Goal: Information Seeking & Learning: Learn about a topic

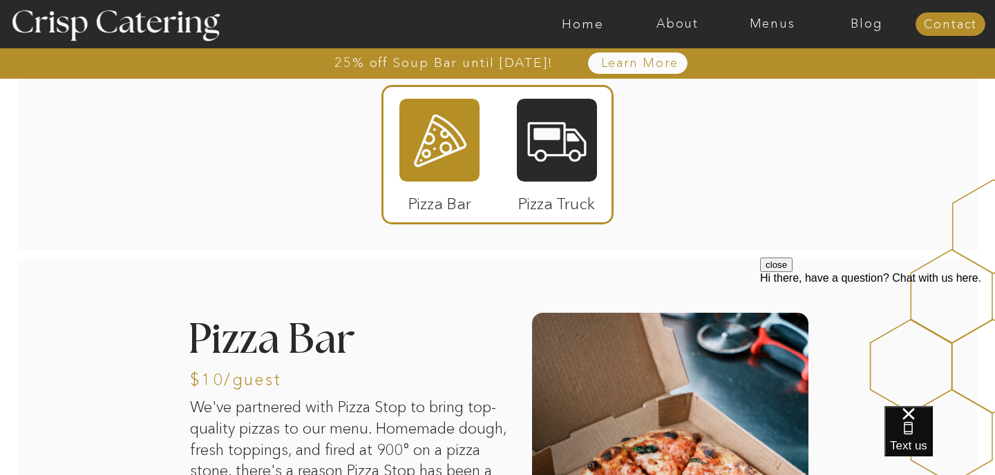
scroll to position [32, 0]
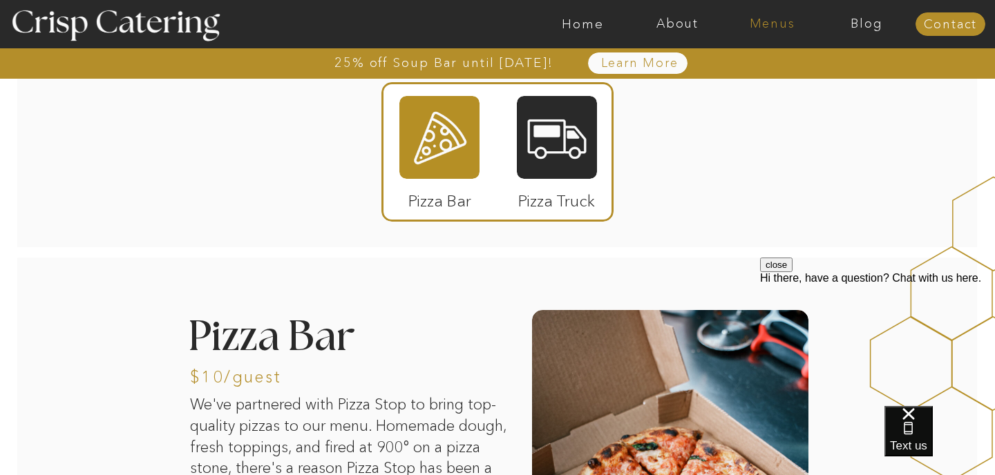
click at [761, 28] on nav "Menus" at bounding box center [771, 24] width 95 height 14
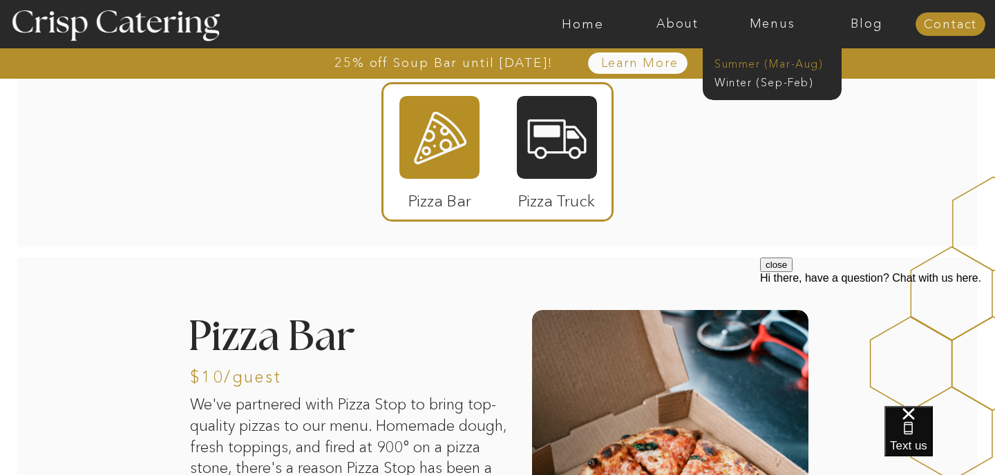
click at [758, 66] on nav "Summer (Mar-Aug)" at bounding box center [776, 62] width 124 height 13
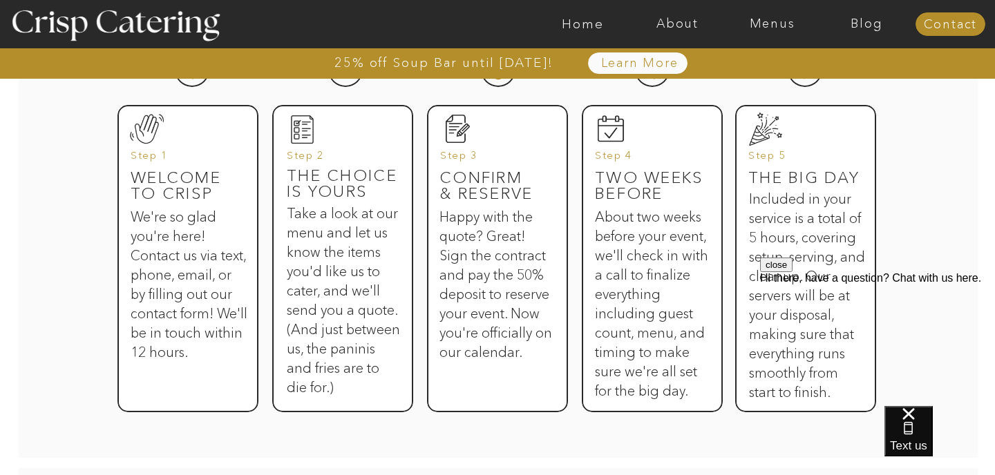
scroll to position [745, 0]
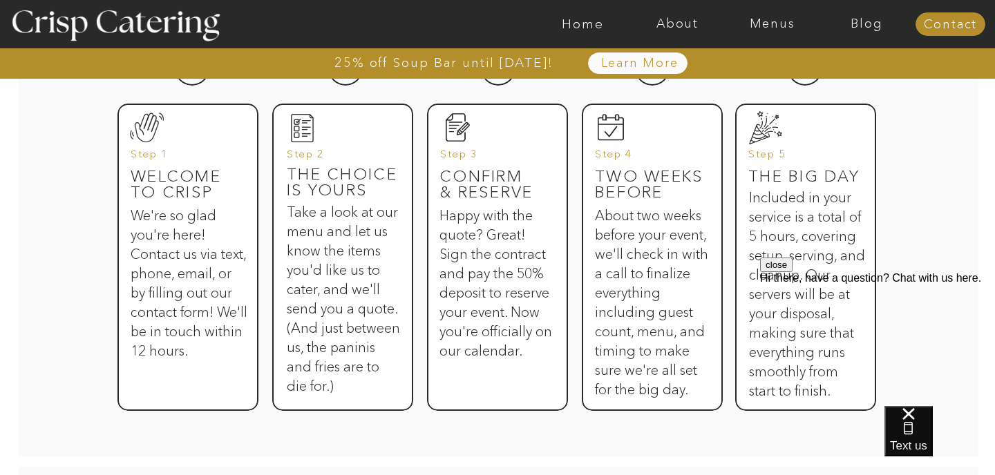
click at [792, 272] on button "close" at bounding box center [776, 265] width 32 height 15
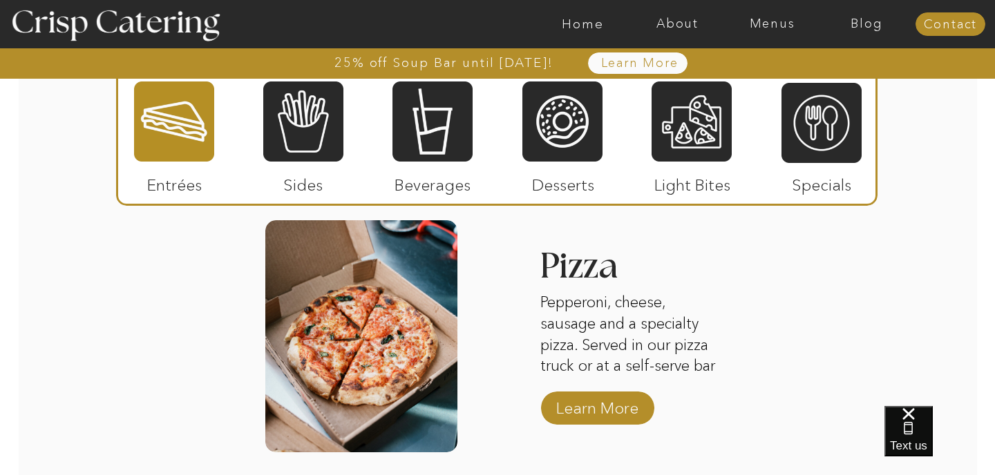
scroll to position [1898, 0]
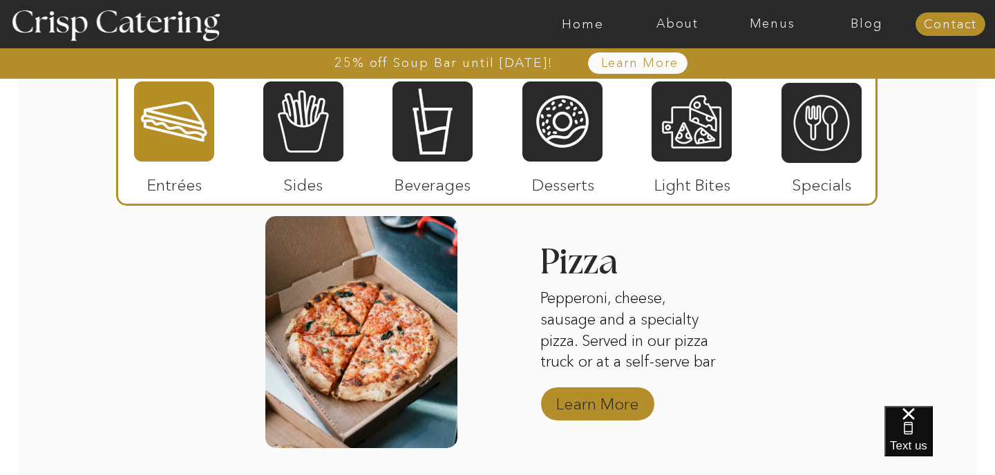
click at [623, 396] on p "Learn More" at bounding box center [597, 401] width 92 height 40
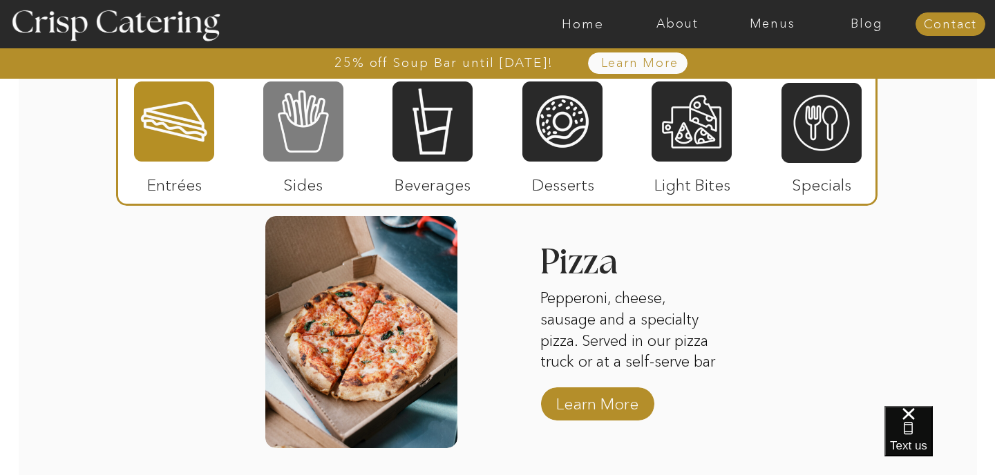
click at [313, 121] on div at bounding box center [303, 121] width 80 height 83
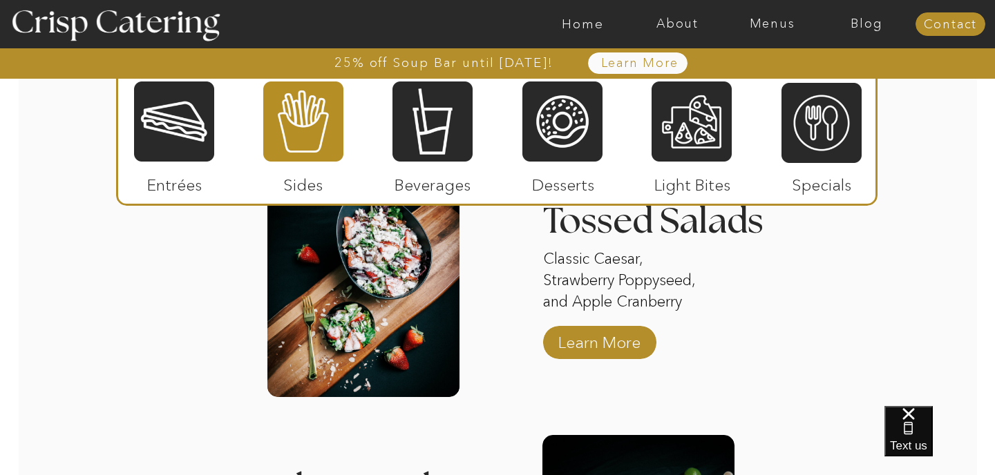
scroll to position [1698, 0]
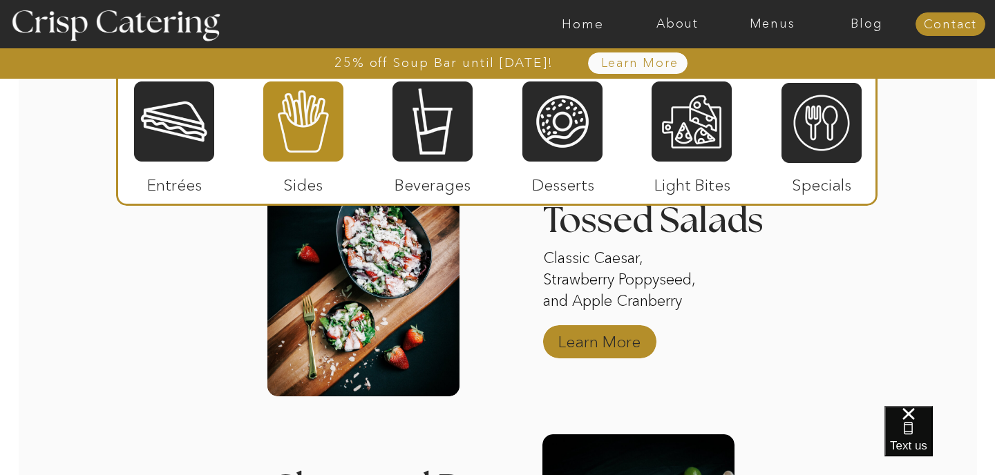
click at [588, 343] on p "Learn More" at bounding box center [599, 338] width 92 height 40
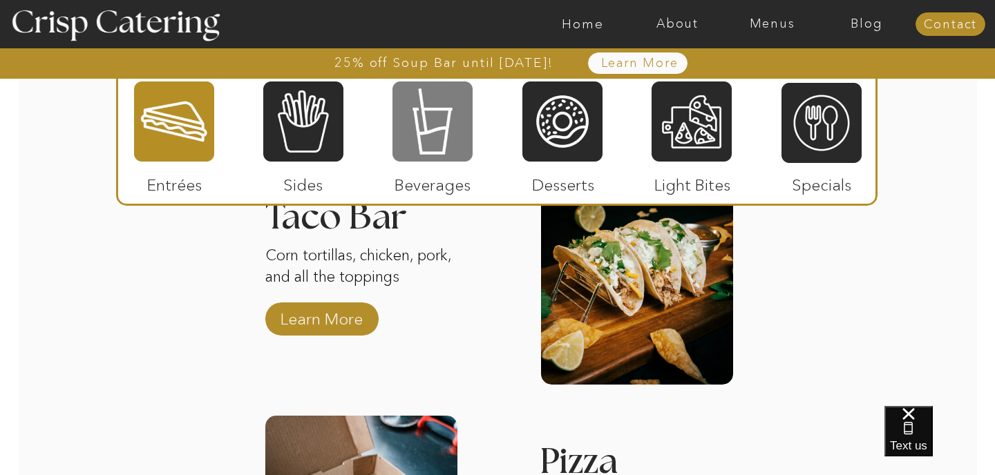
click at [404, 133] on div at bounding box center [432, 121] width 80 height 83
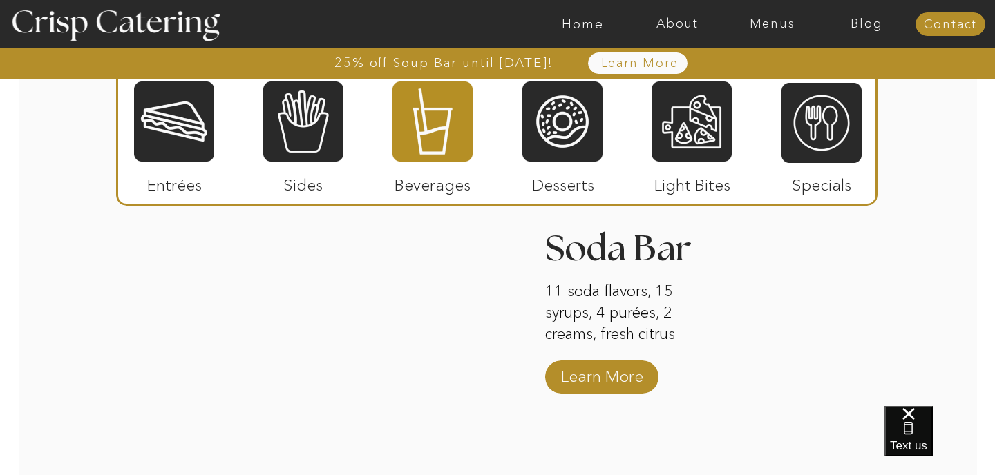
scroll to position [1358, 0]
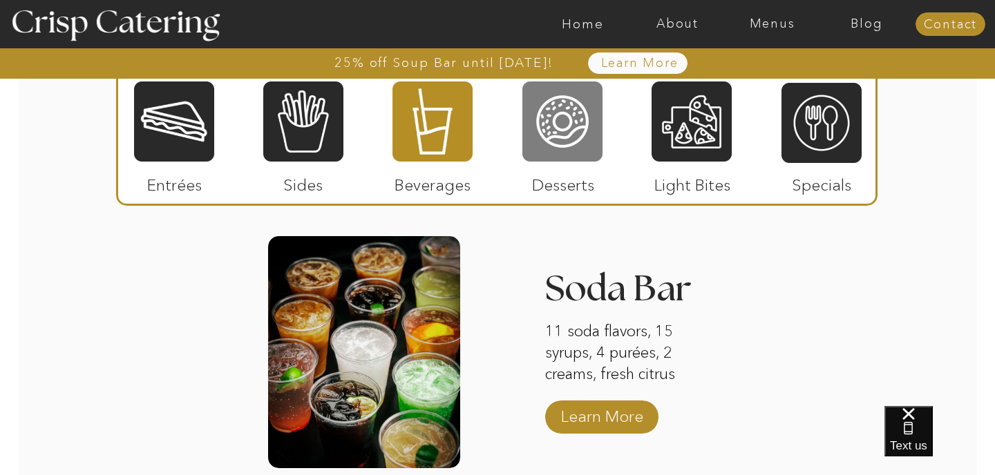
click at [570, 143] on div at bounding box center [562, 121] width 80 height 83
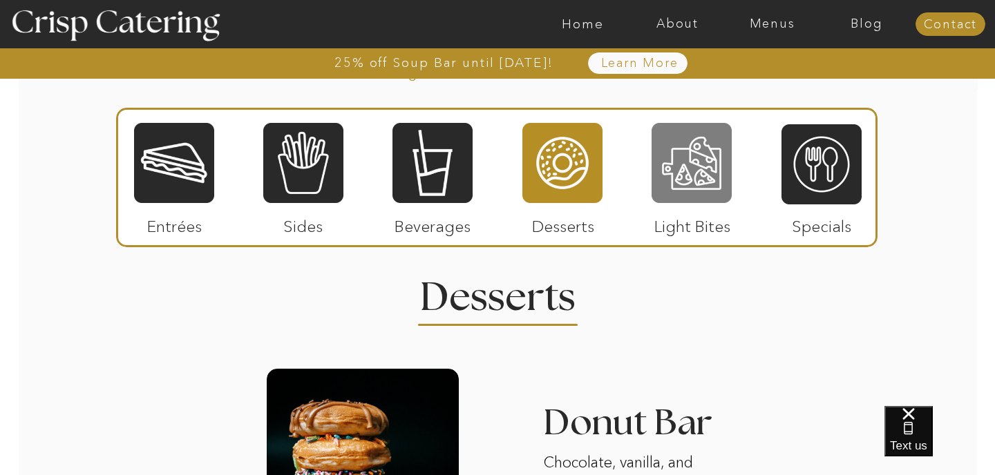
scroll to position [1236, 0]
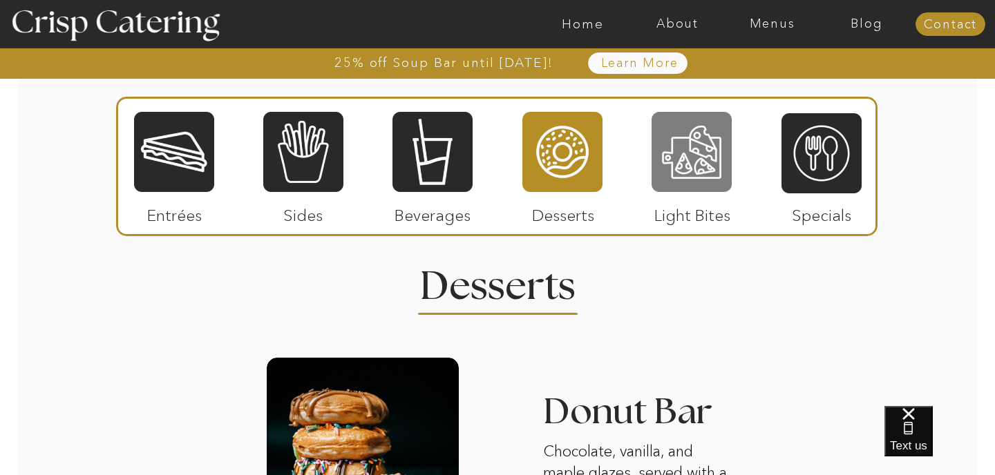
click at [699, 149] on div at bounding box center [691, 152] width 80 height 83
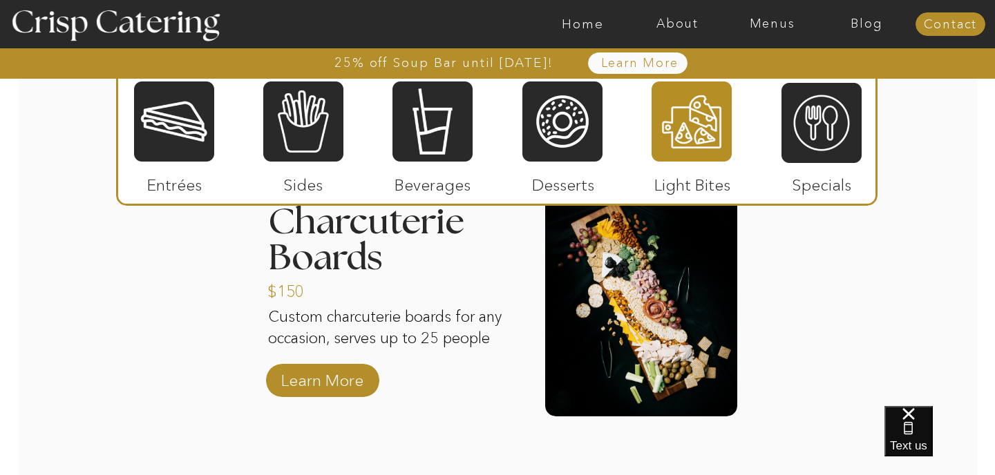
scroll to position [1394, 0]
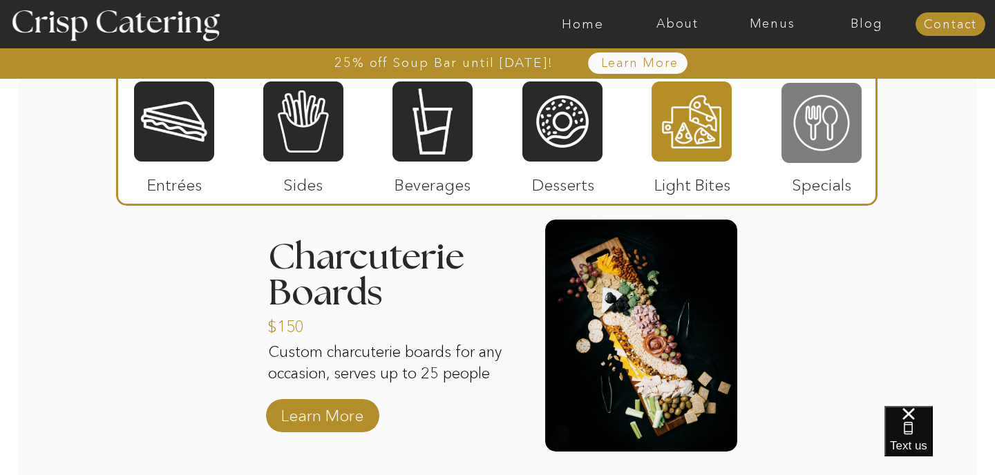
click at [805, 130] on div at bounding box center [821, 122] width 80 height 83
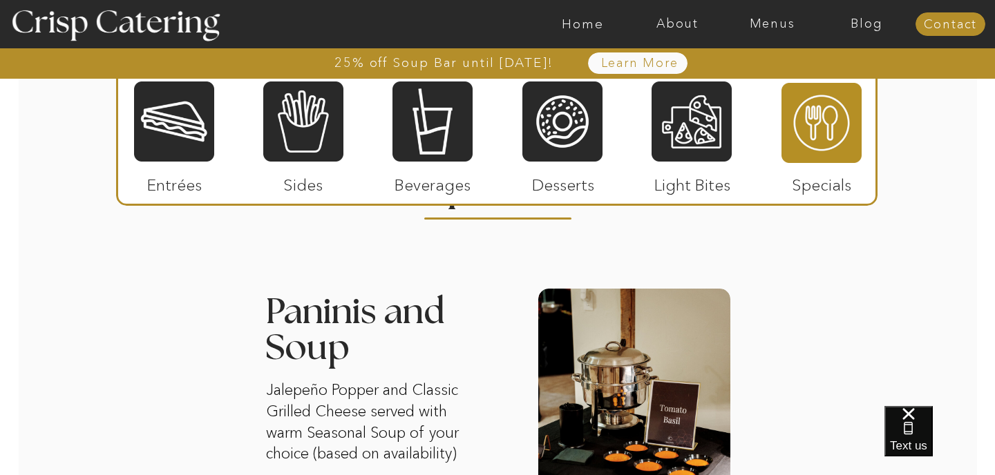
scroll to position [1297, 0]
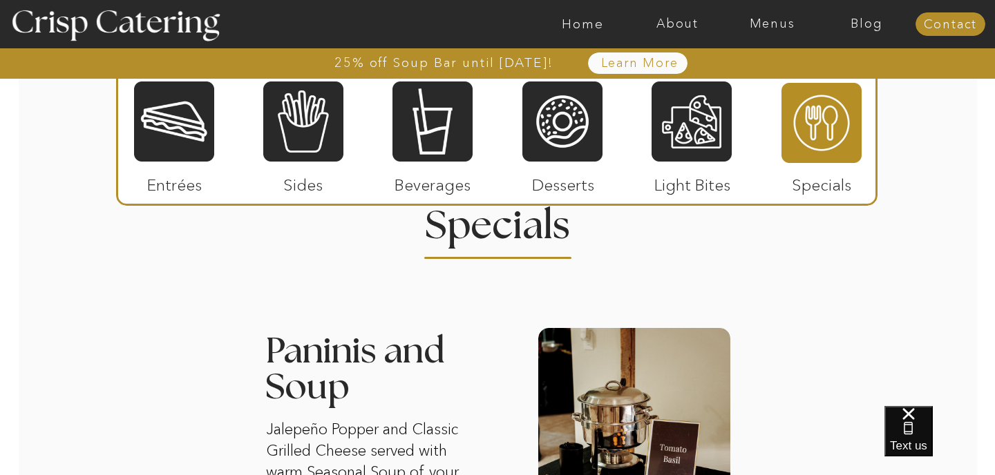
click at [200, 137] on div at bounding box center [174, 121] width 80 height 83
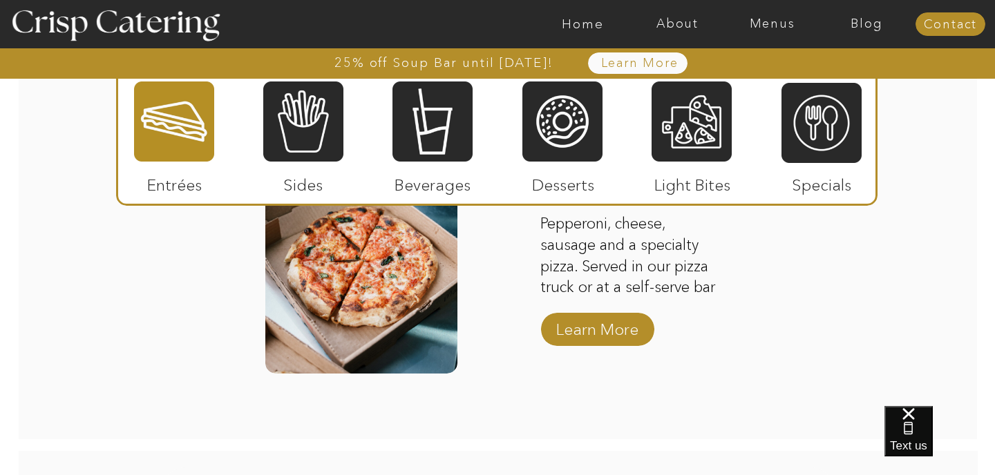
scroll to position [1973, 0]
click at [577, 336] on p "Learn More" at bounding box center [597, 325] width 92 height 40
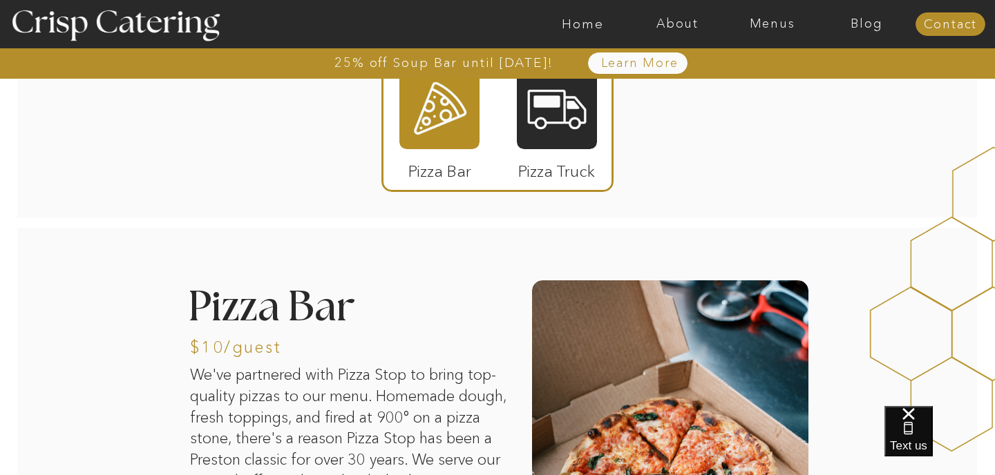
scroll to position [67, 0]
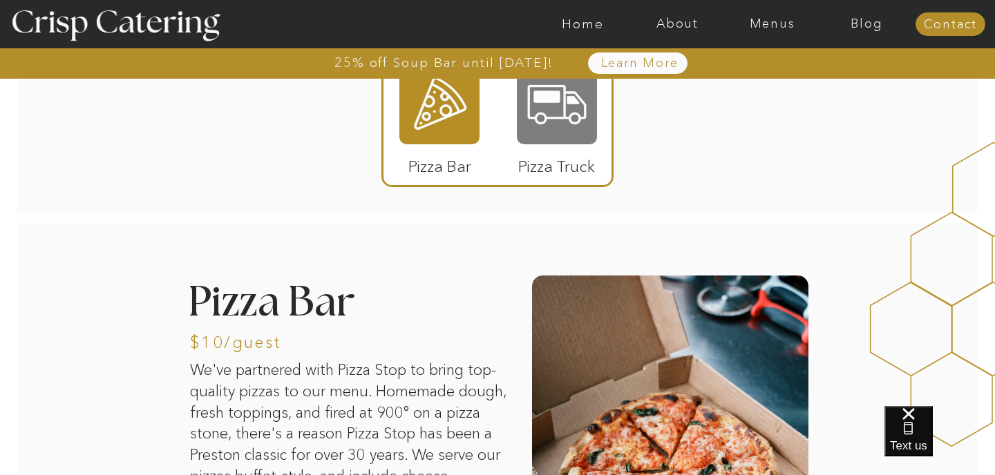
click at [535, 87] on div at bounding box center [557, 102] width 80 height 83
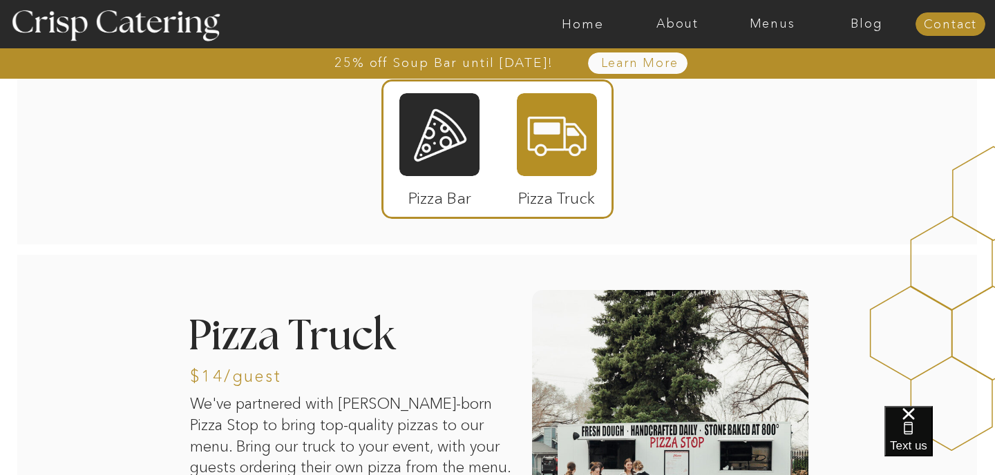
scroll to position [34, 0]
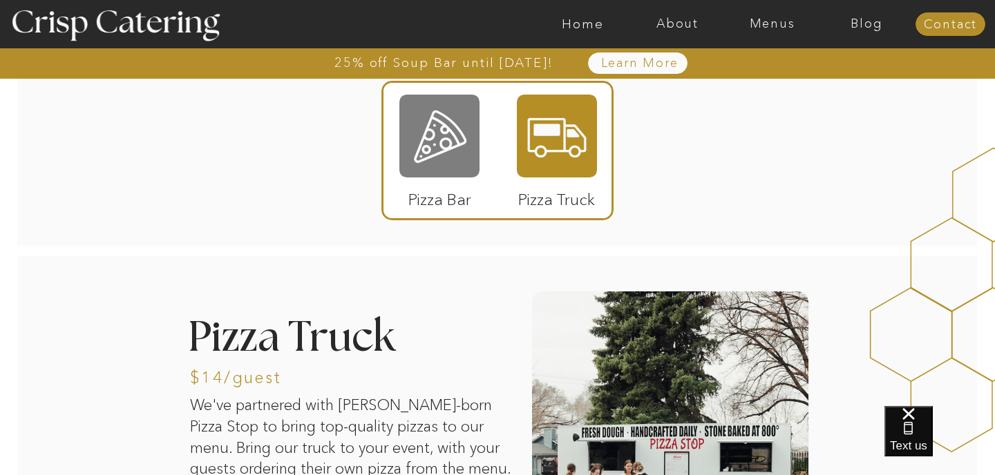
click at [462, 158] on div at bounding box center [439, 136] width 80 height 83
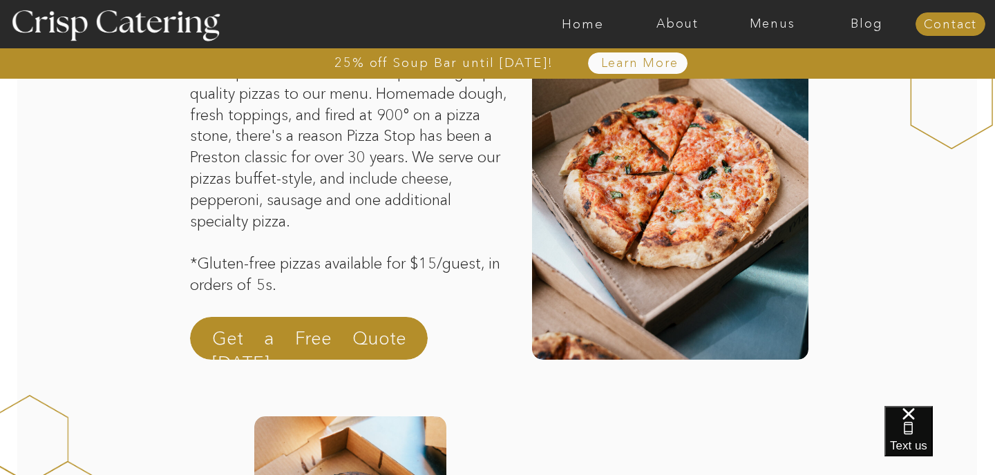
scroll to position [0, 0]
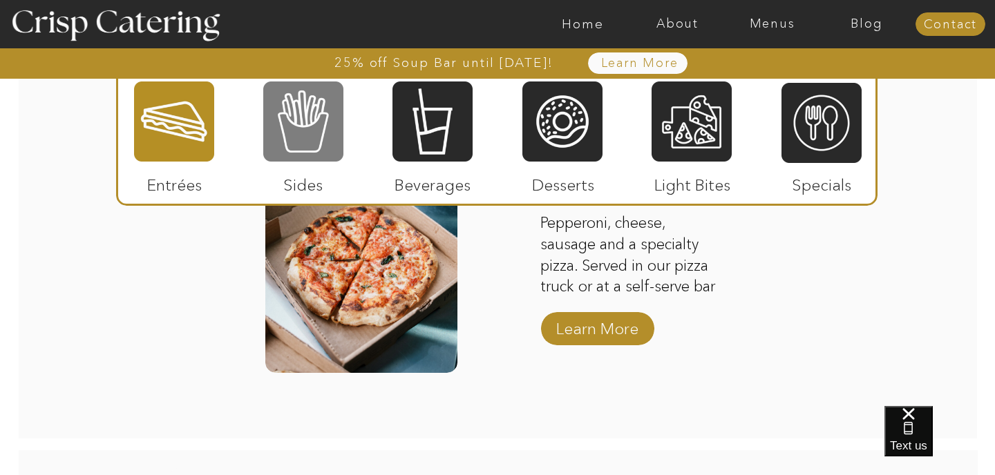
click at [327, 126] on div at bounding box center [303, 121] width 80 height 83
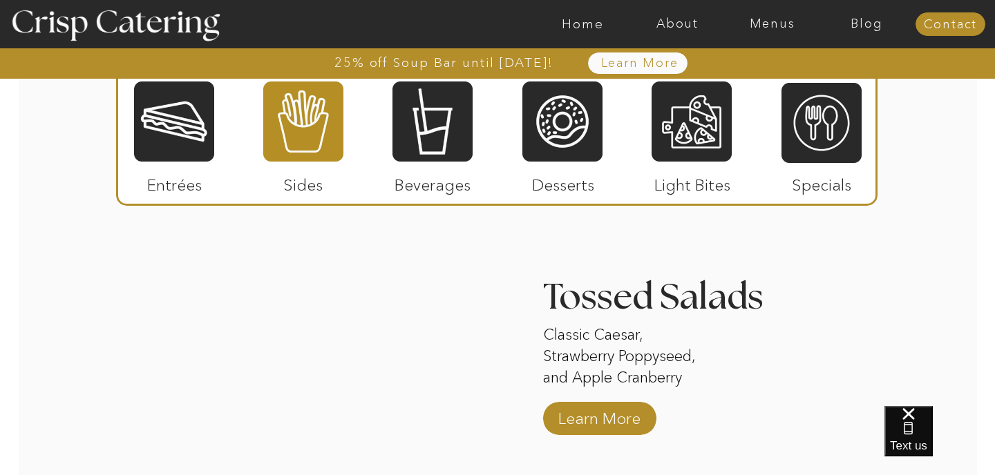
scroll to position [1613, 0]
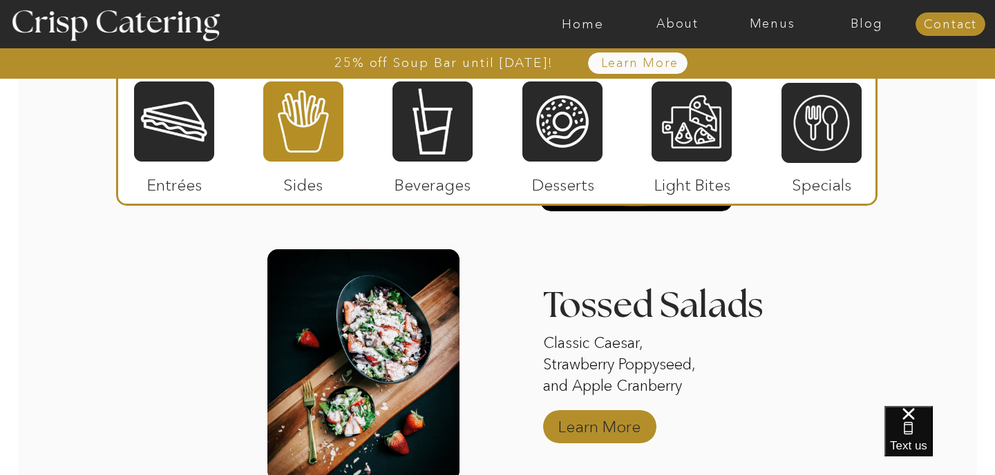
click at [596, 423] on p "Learn More" at bounding box center [599, 423] width 92 height 40
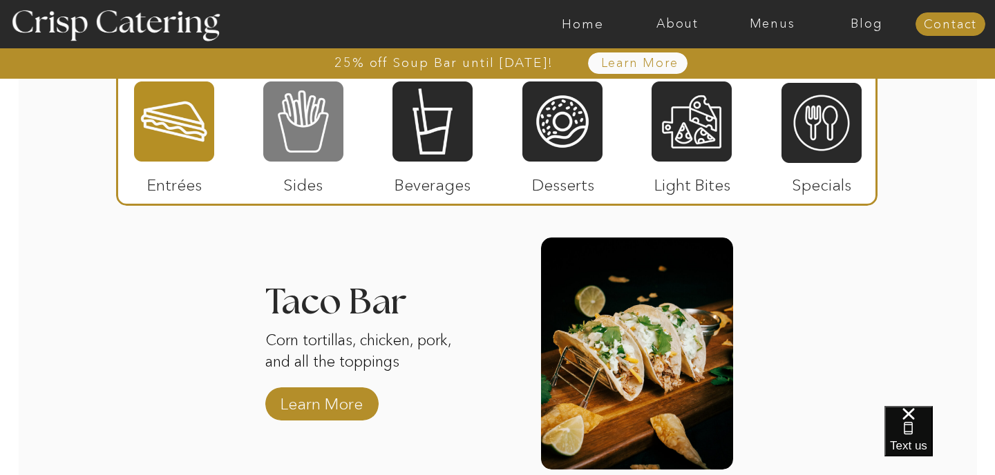
click at [300, 157] on div at bounding box center [303, 121] width 80 height 83
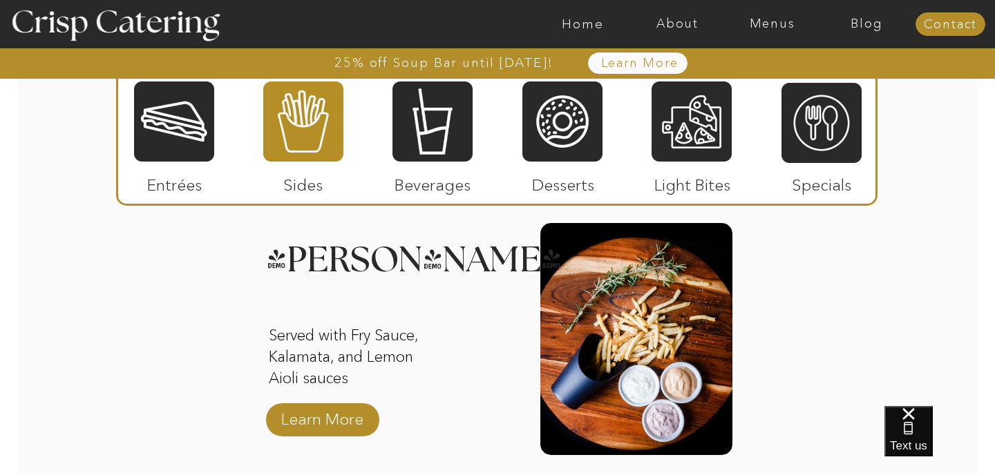
scroll to position [1367, 0]
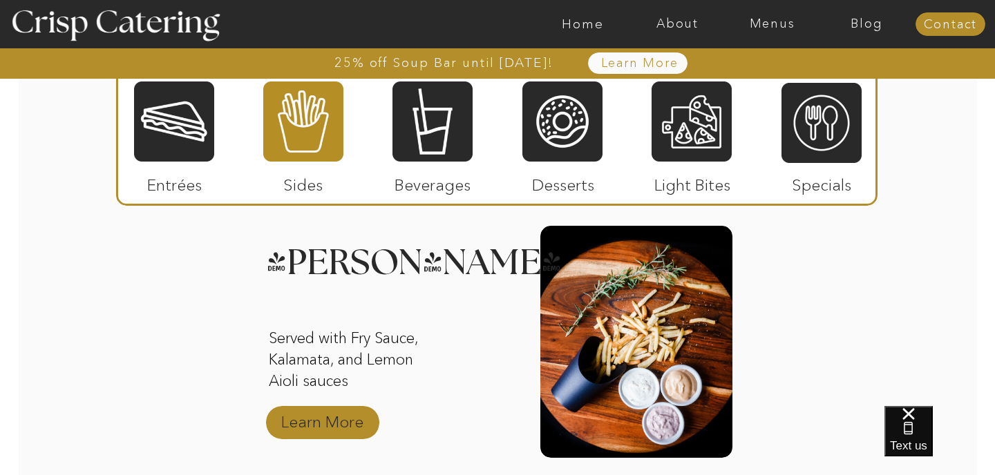
click at [337, 428] on p "Learn More" at bounding box center [322, 419] width 92 height 40
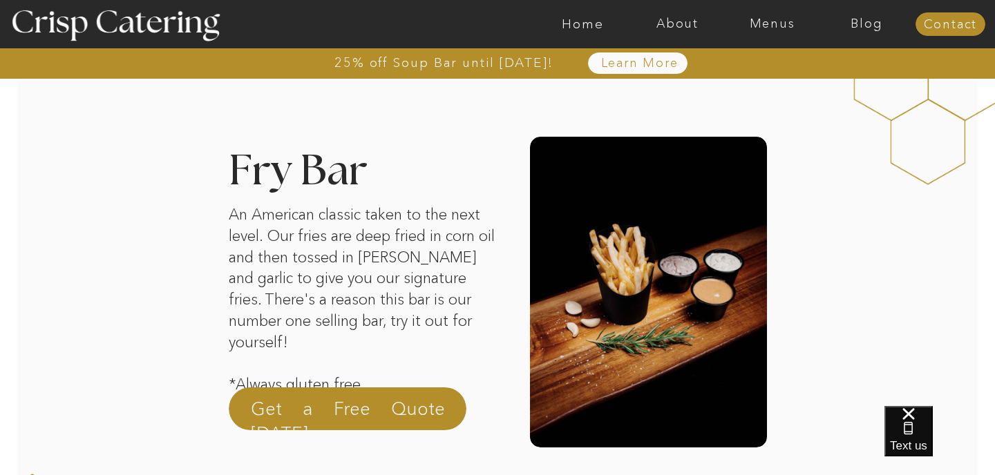
scroll to position [7, 0]
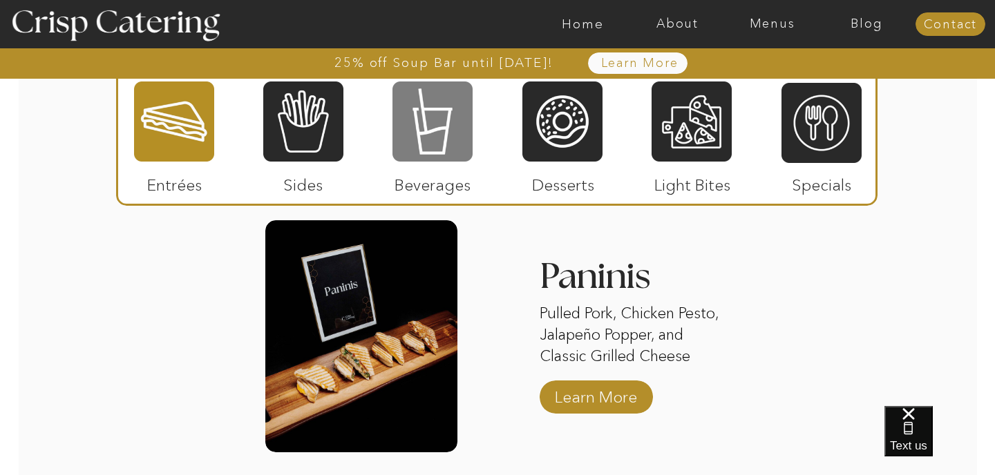
click at [407, 132] on div at bounding box center [432, 121] width 80 height 83
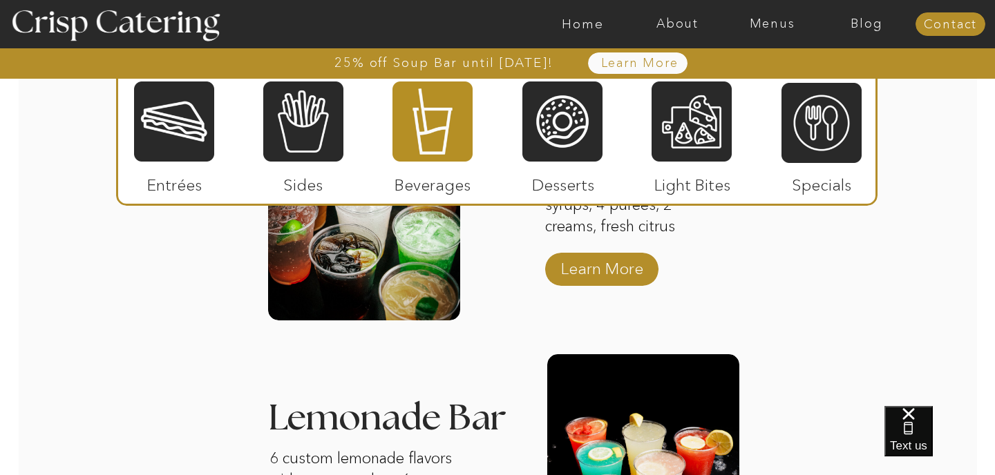
scroll to position [1503, 0]
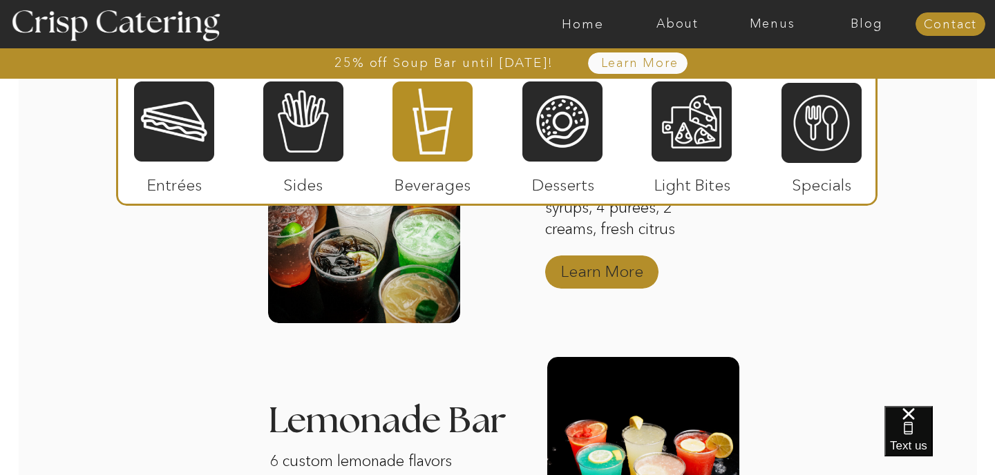
click at [574, 273] on p "Learn More" at bounding box center [602, 268] width 92 height 40
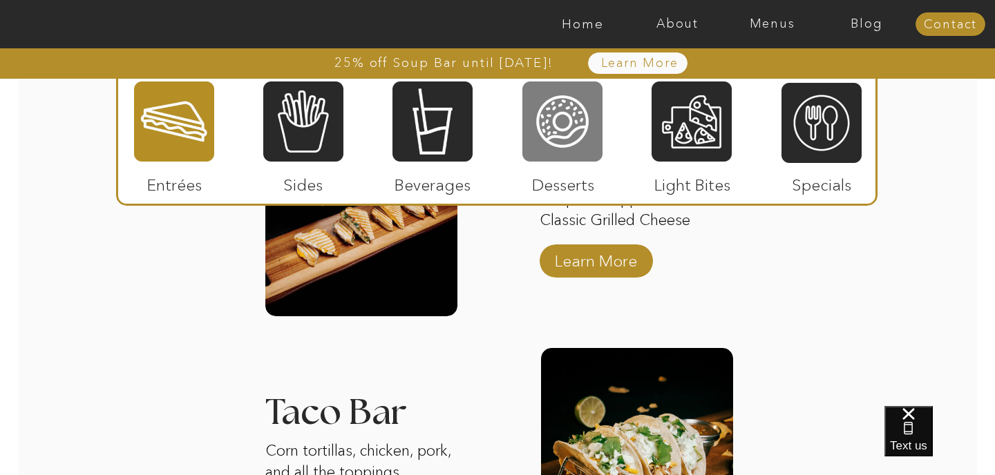
click at [562, 119] on div at bounding box center [562, 121] width 80 height 83
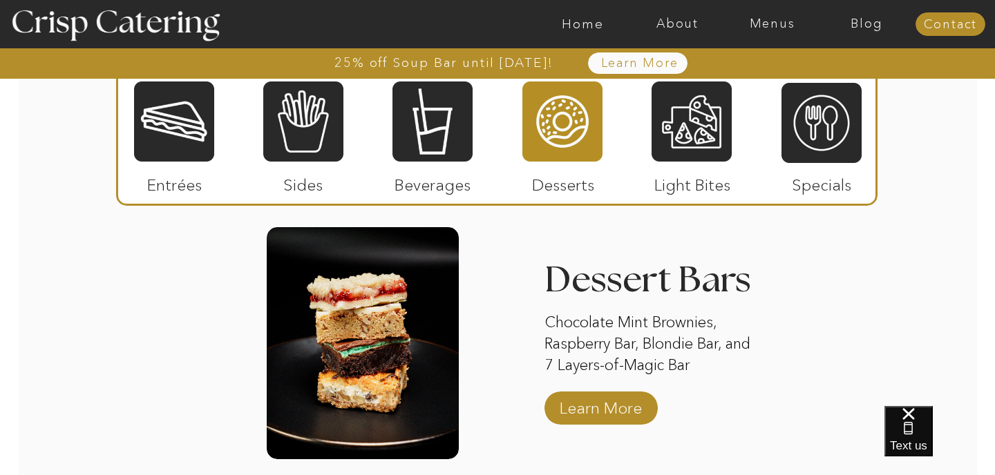
scroll to position [1926, 0]
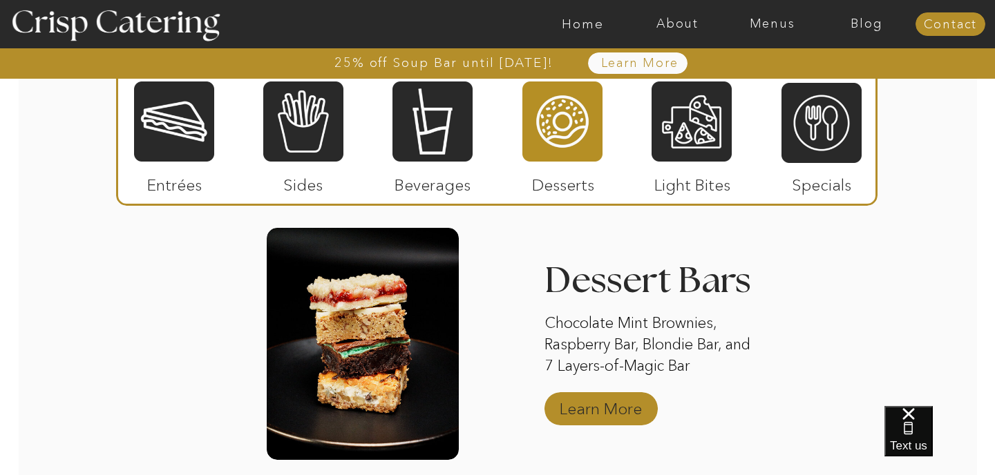
click at [597, 410] on p "Learn More" at bounding box center [601, 405] width 92 height 40
